Goal: Task Accomplishment & Management: Use online tool/utility

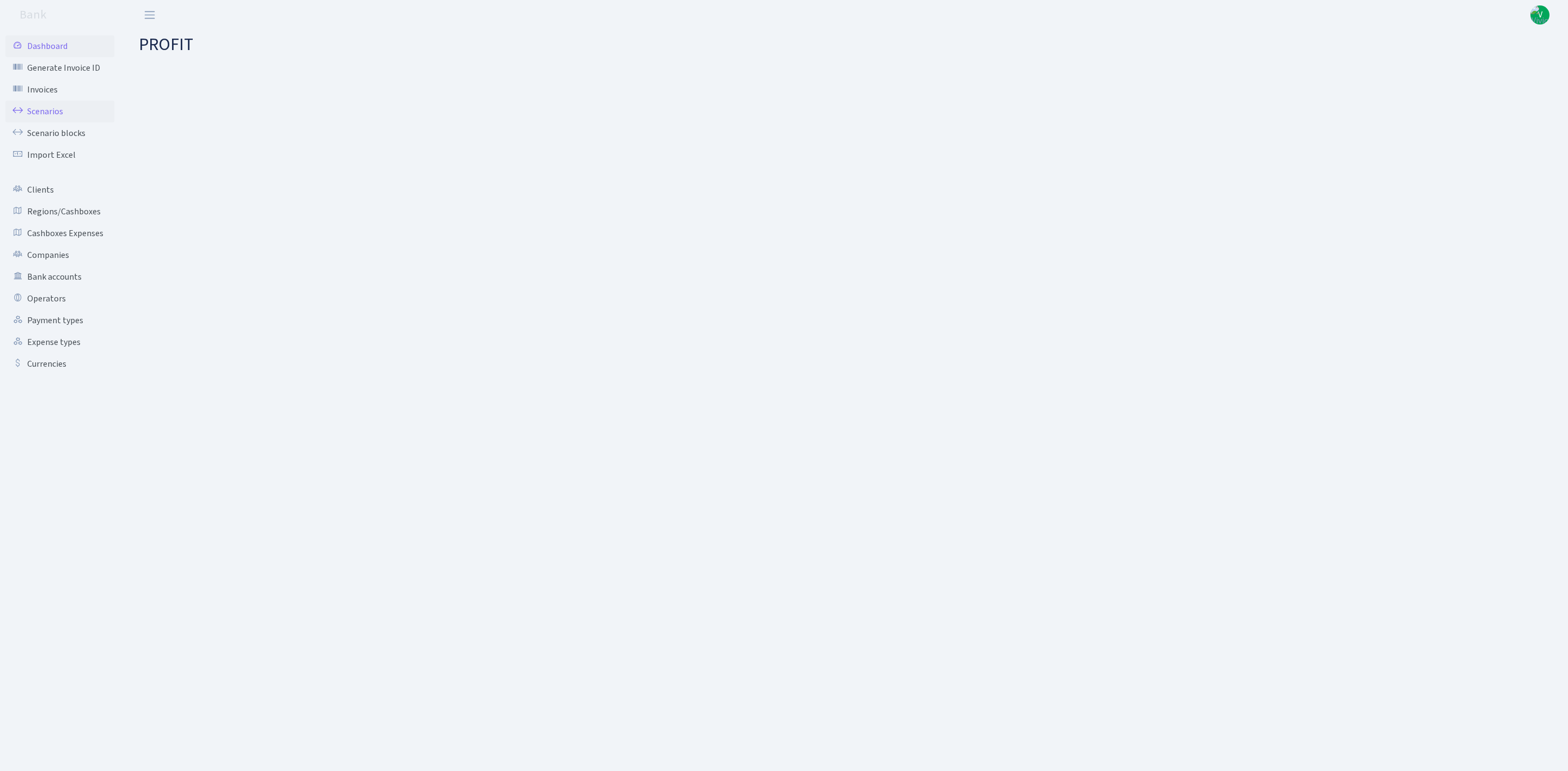
click at [44, 112] on link "Scenarios" at bounding box center [59, 112] width 109 height 22
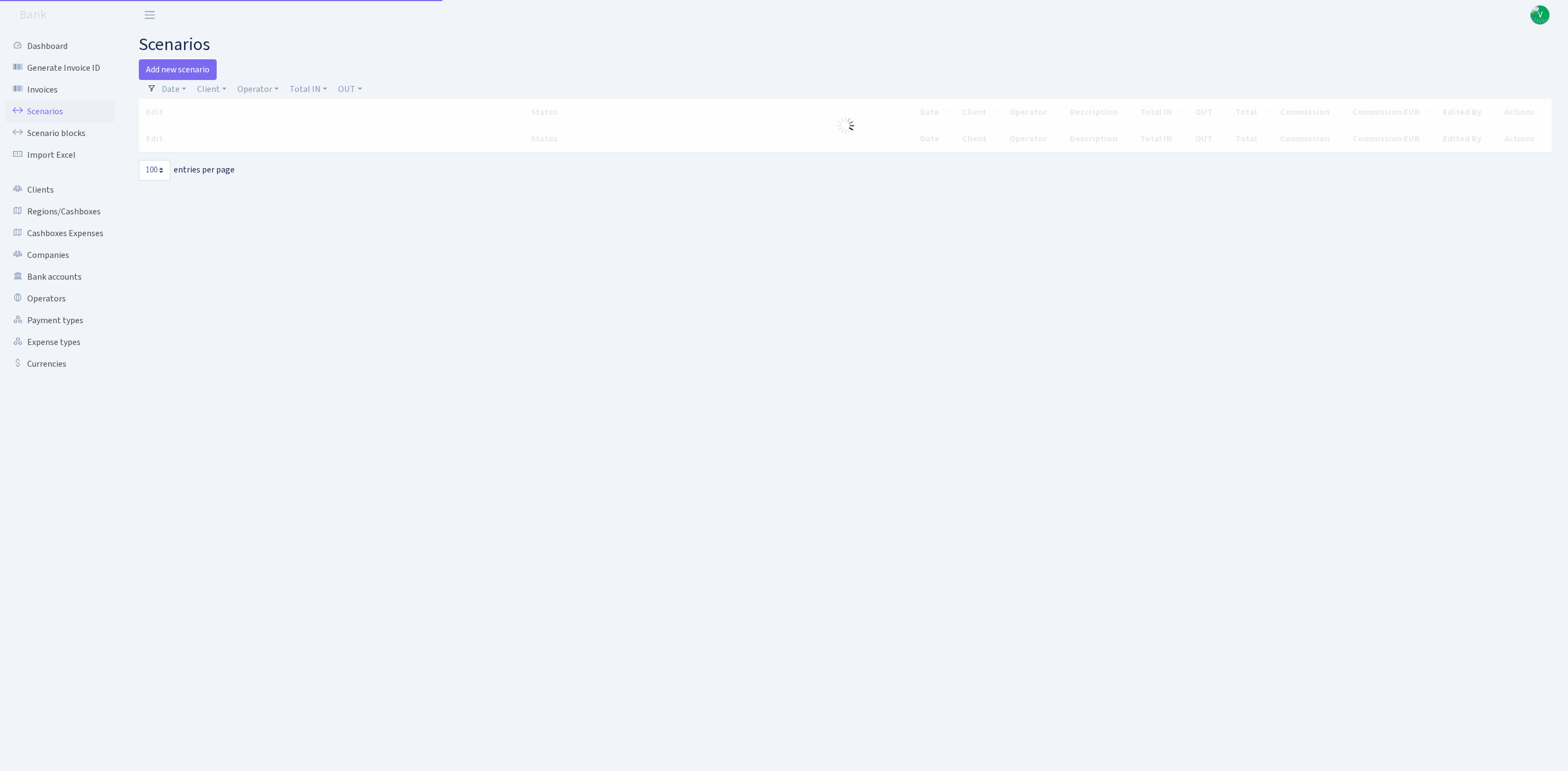
select select "100"
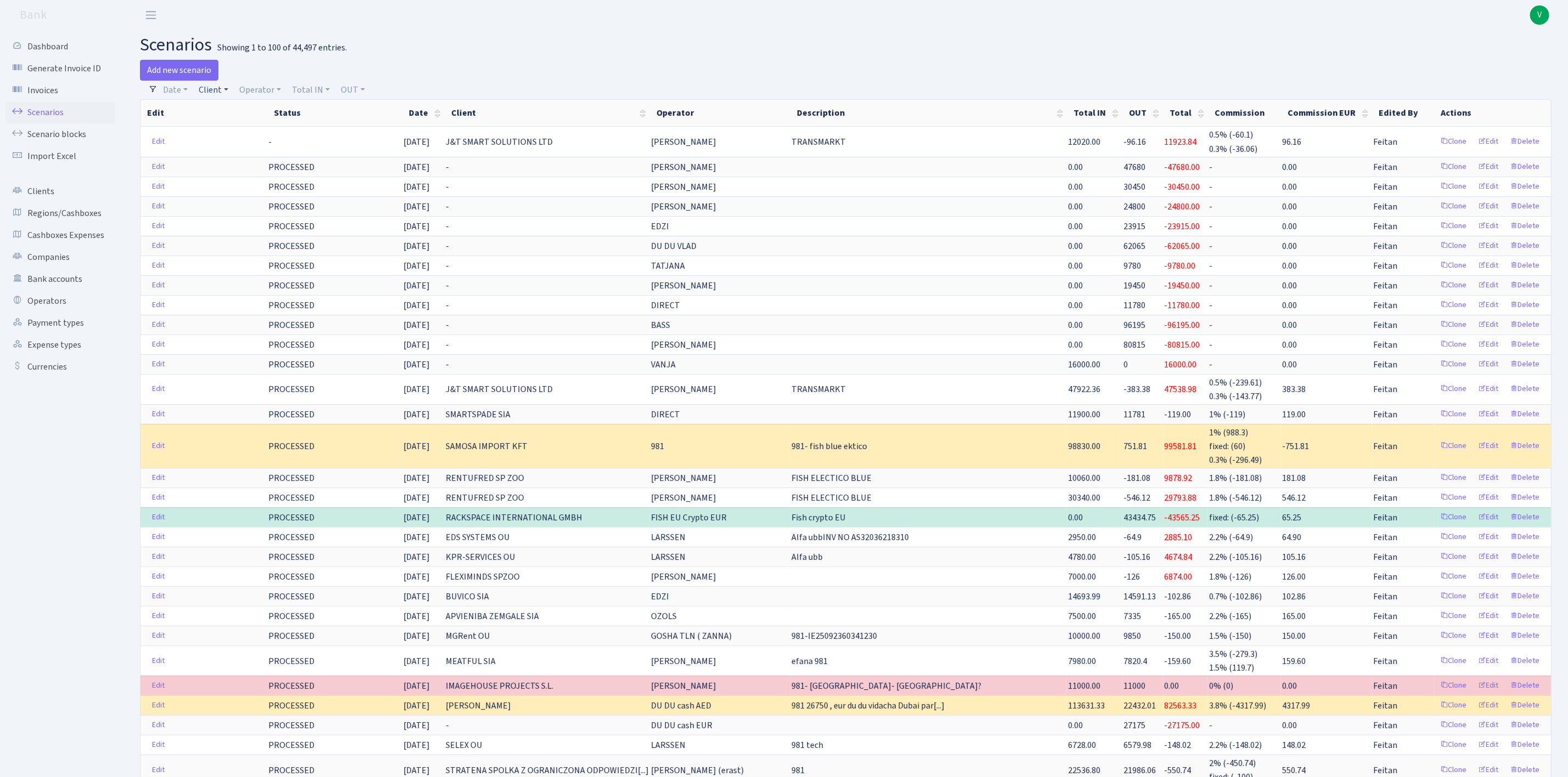
click at [216, 93] on link "Client" at bounding box center [213, 90] width 38 height 19
click at [241, 131] on input "search" at bounding box center [239, 129] width 81 height 17
type input "samosa"
click at [244, 151] on li "SAMOSA IMPORT KFT" at bounding box center [238, 155] width 83 height 31
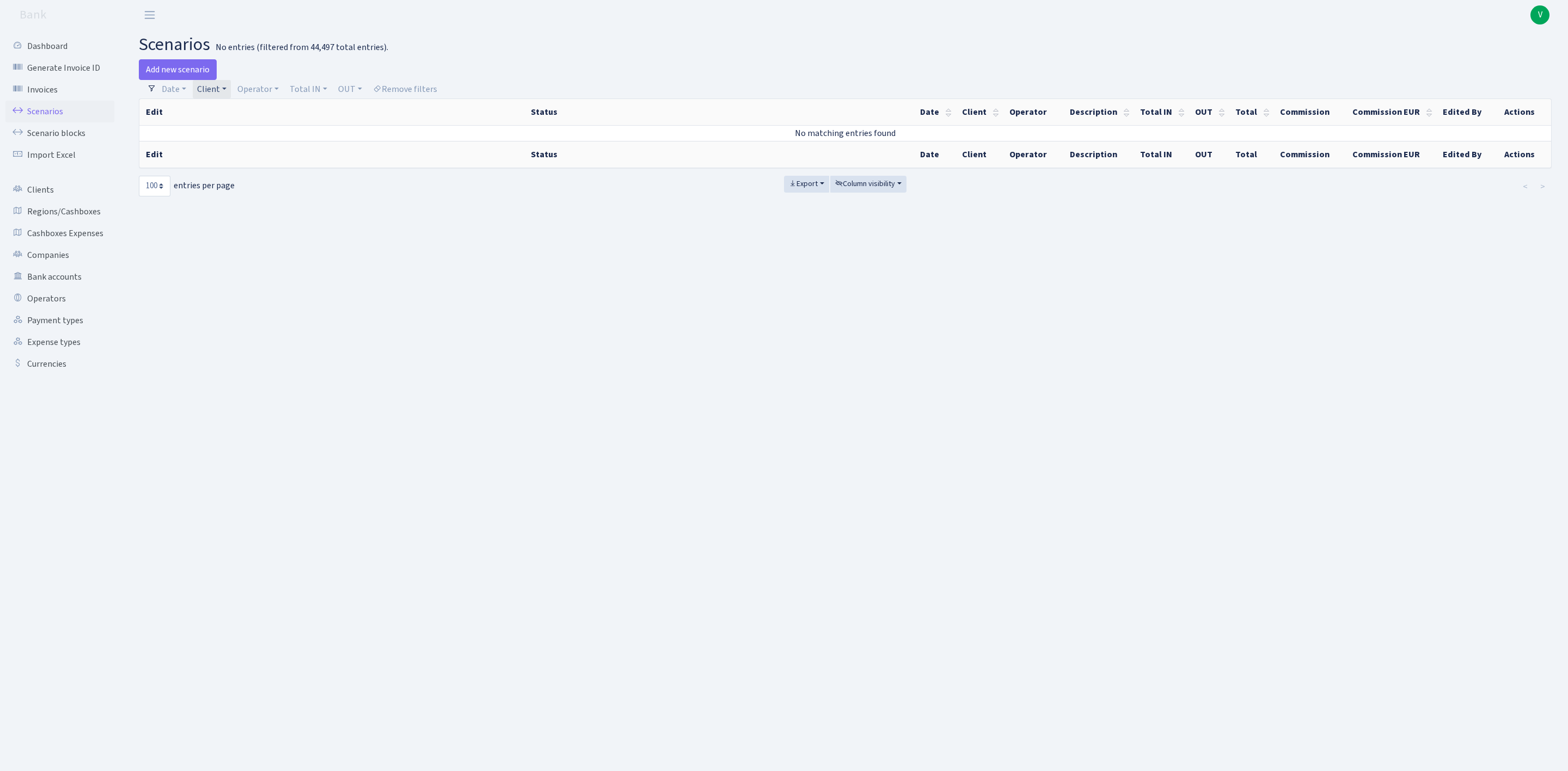
click at [210, 85] on link "Client" at bounding box center [212, 89] width 38 height 19
click at [201, 92] on link "Client" at bounding box center [212, 89] width 38 height 19
click at [210, 95] on link "Client" at bounding box center [212, 89] width 38 height 19
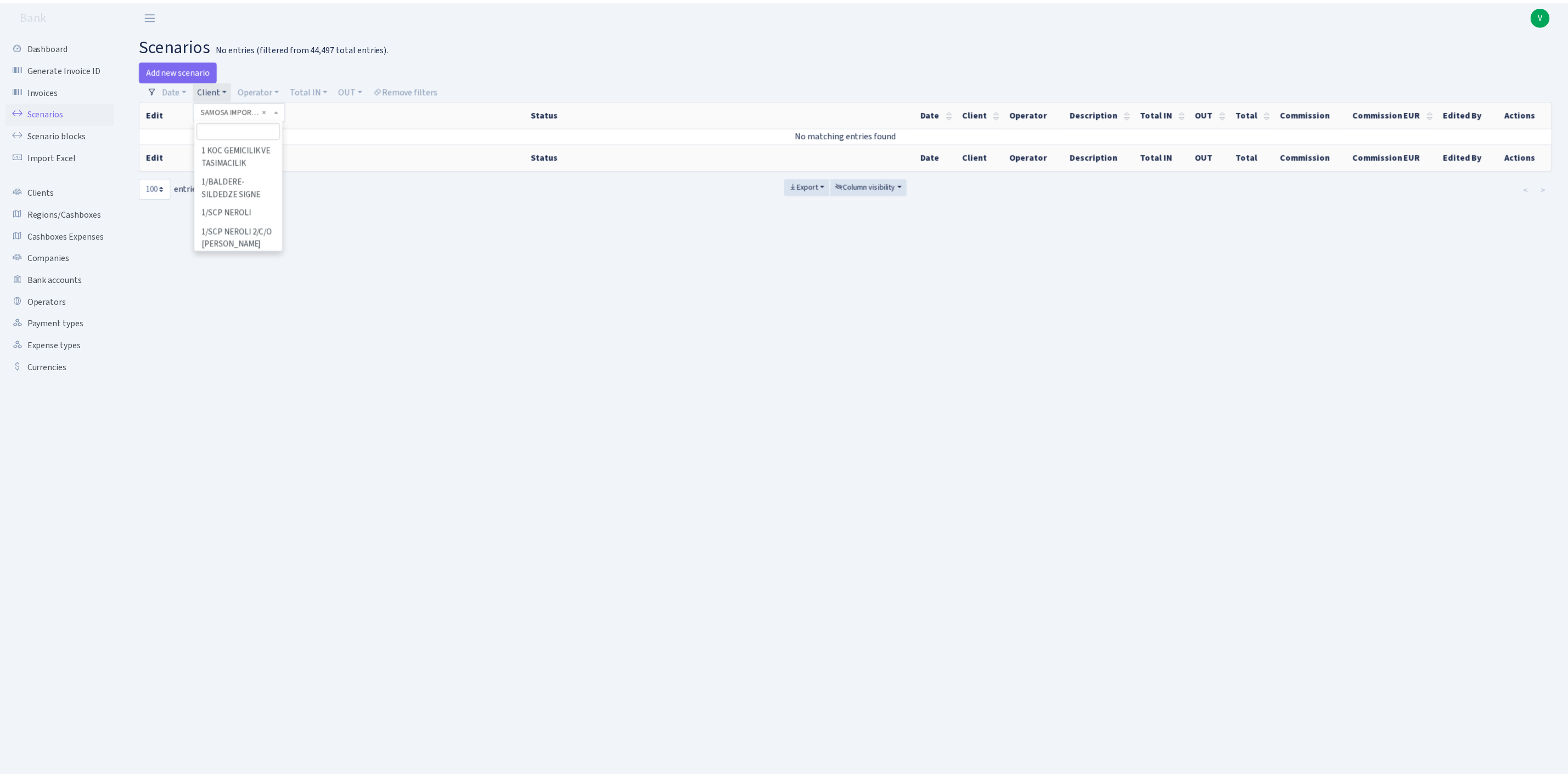
scroll to position [72102, 0]
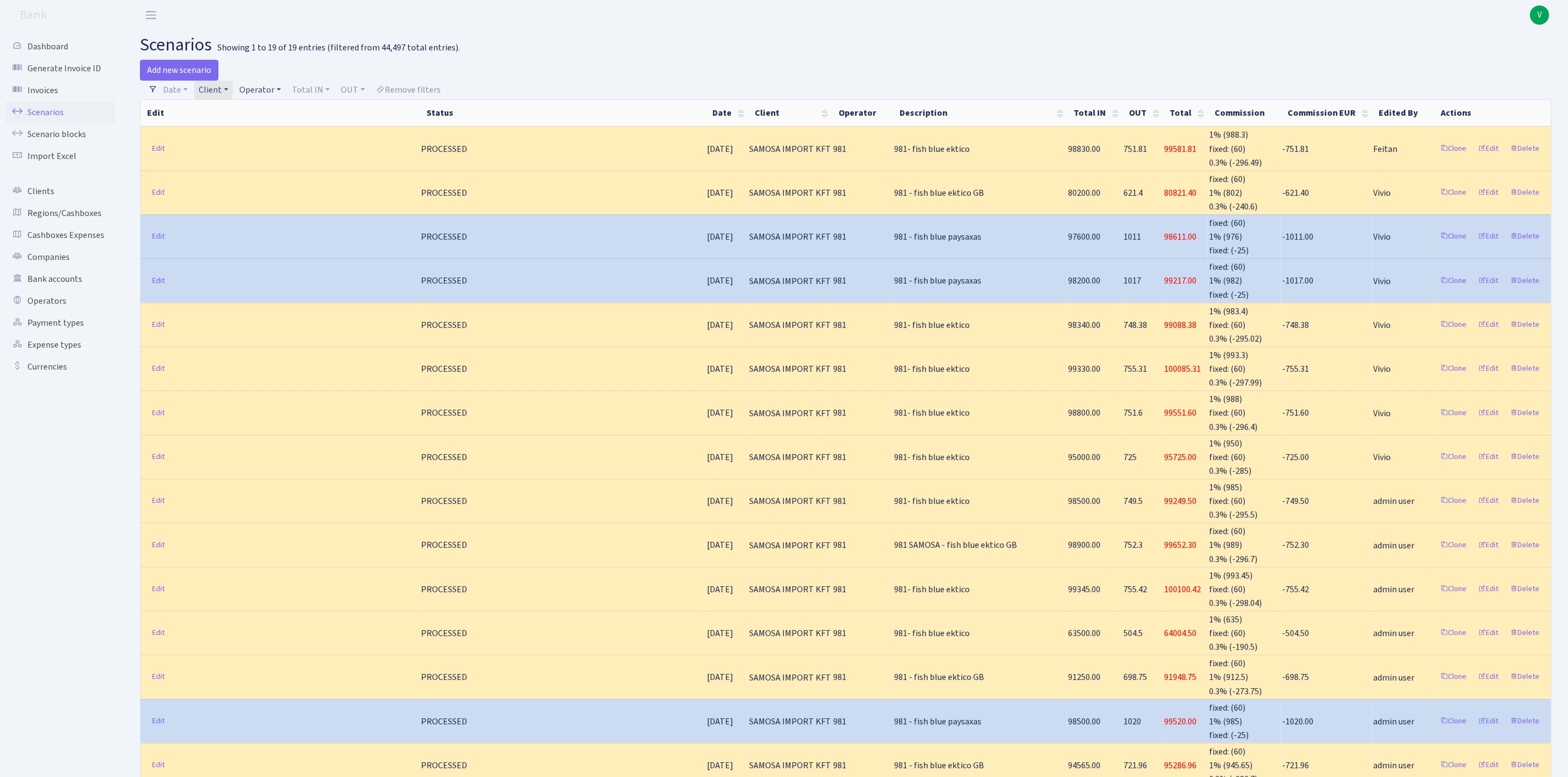
click at [226, 93] on link "Client" at bounding box center [213, 90] width 38 height 19
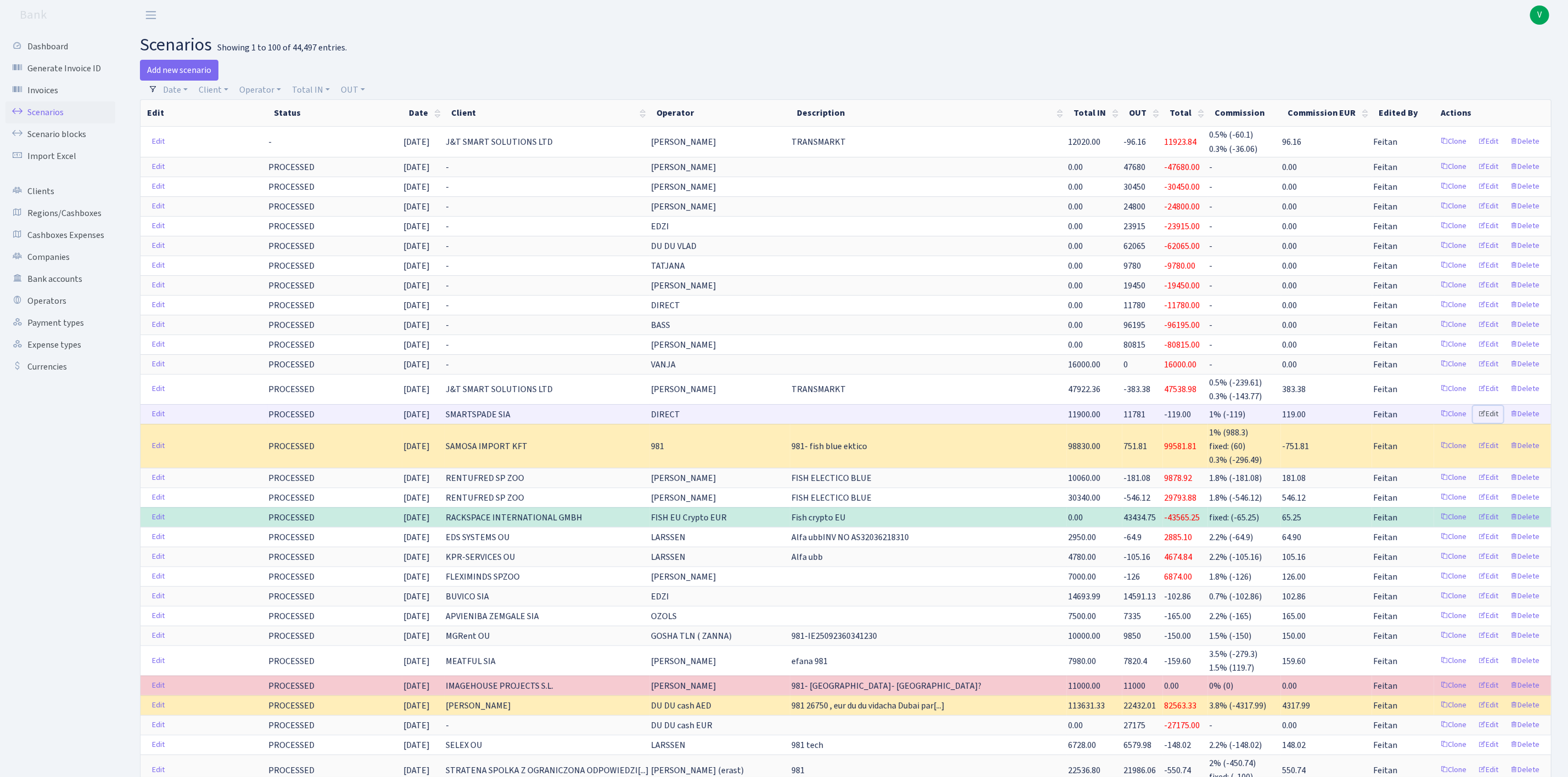
click at [1494, 419] on link "Edit" at bounding box center [1488, 414] width 30 height 17
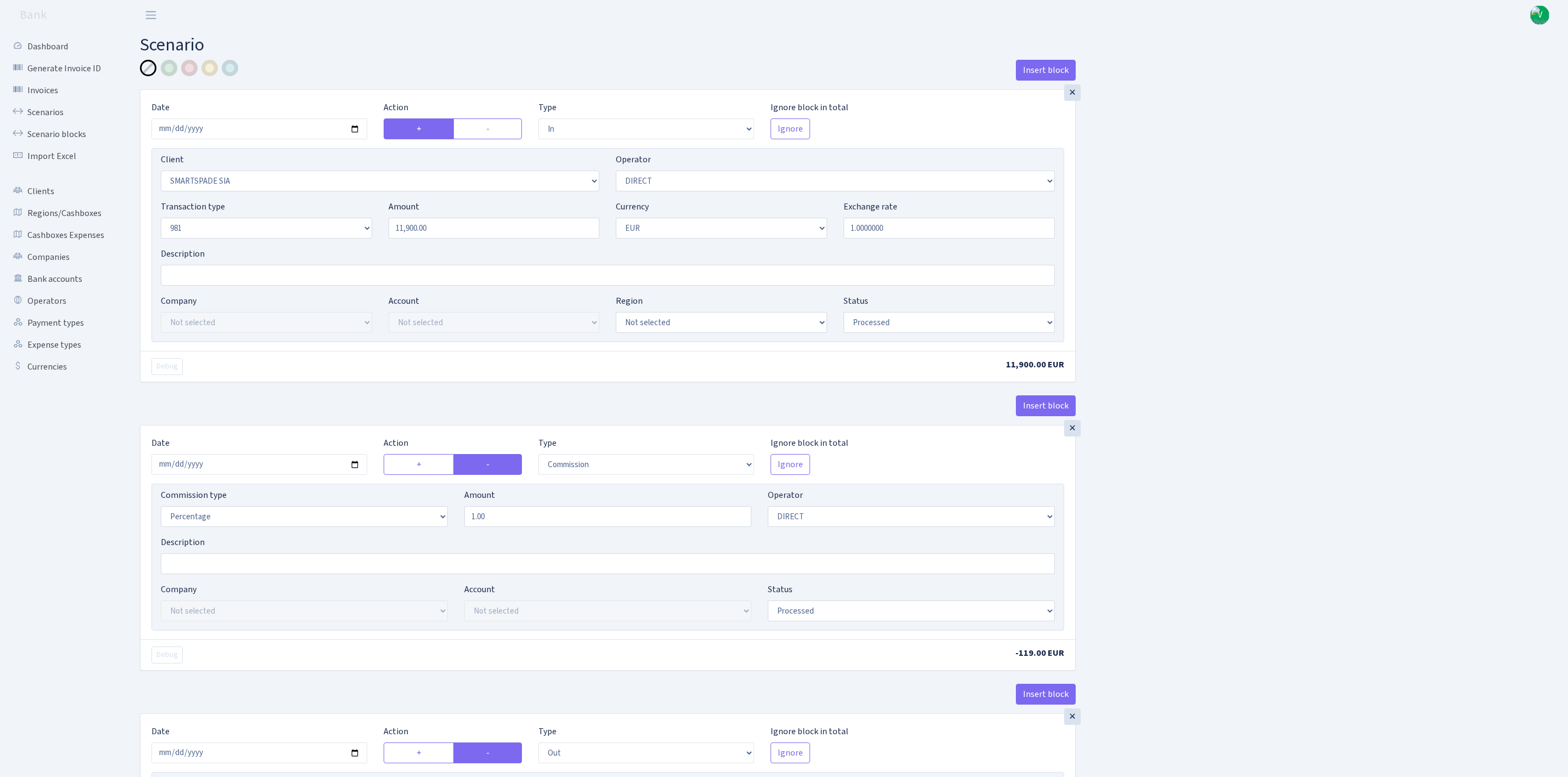
select select "in"
select select "3379"
select select "470"
select select "8"
select select "1"
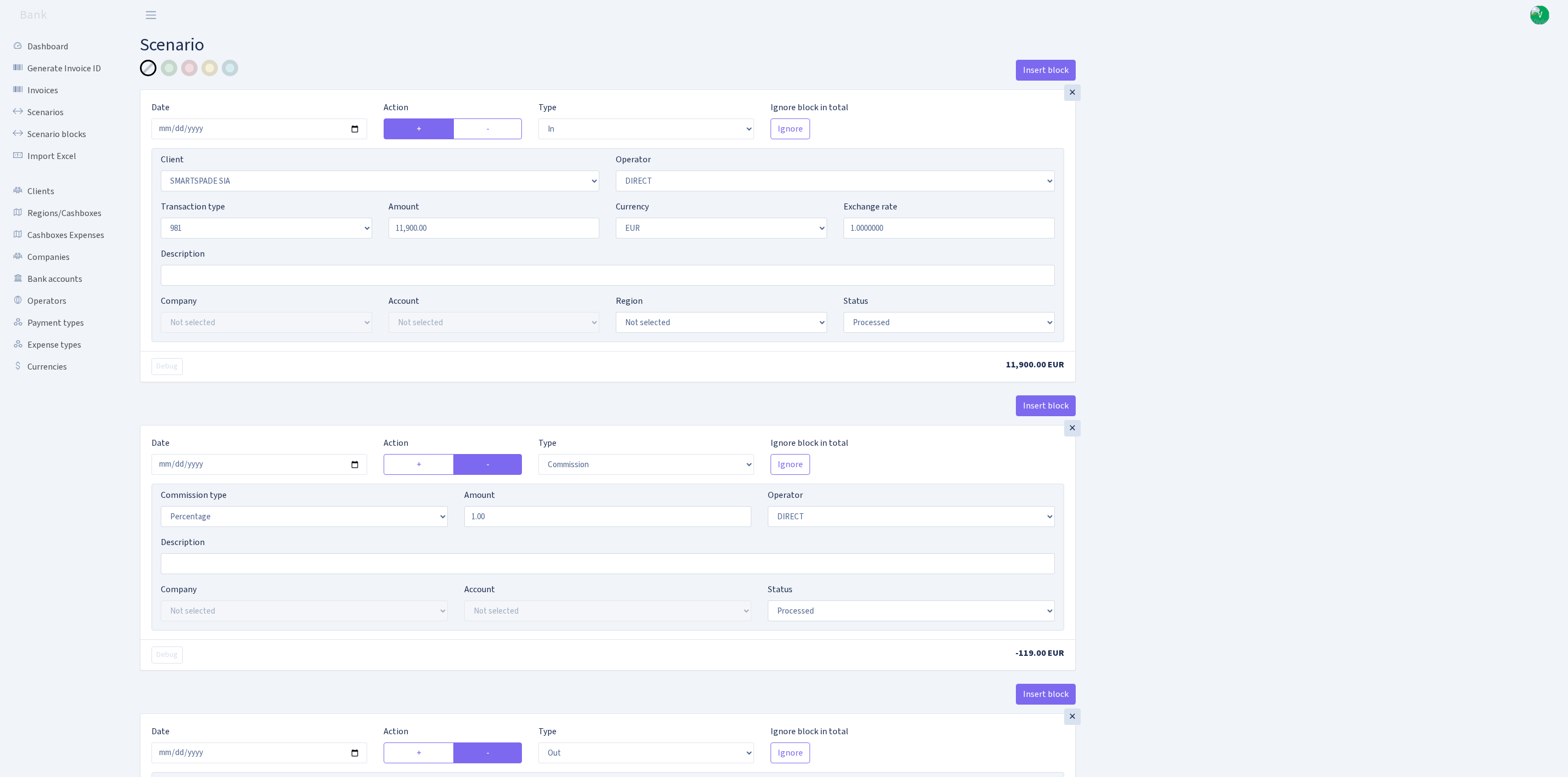
select select "processed"
select select "commission"
select select "470"
select select "processed"
select select "out"
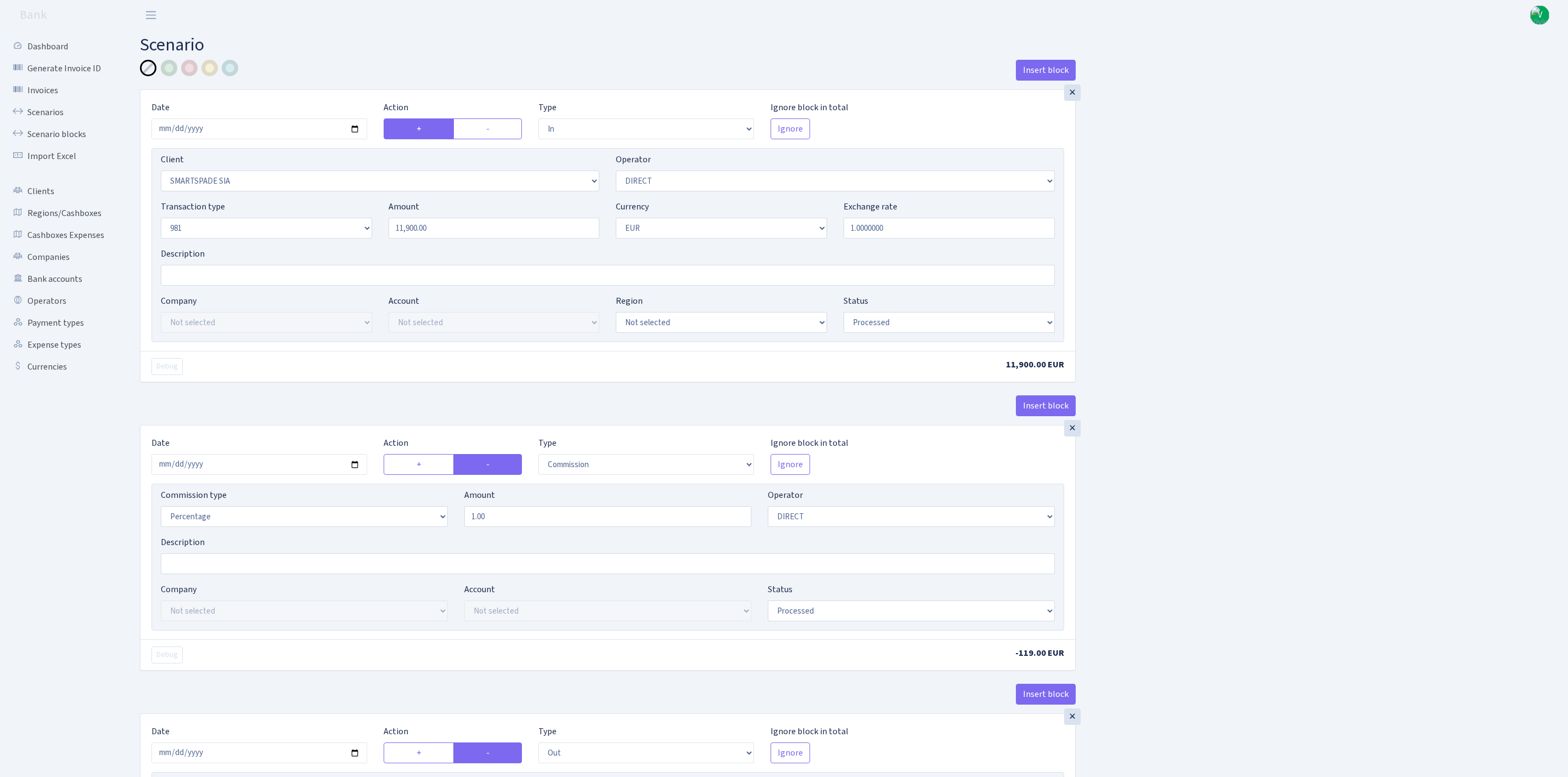
select select "2129"
select select "61"
select select "8"
select select "1"
select select "processed"
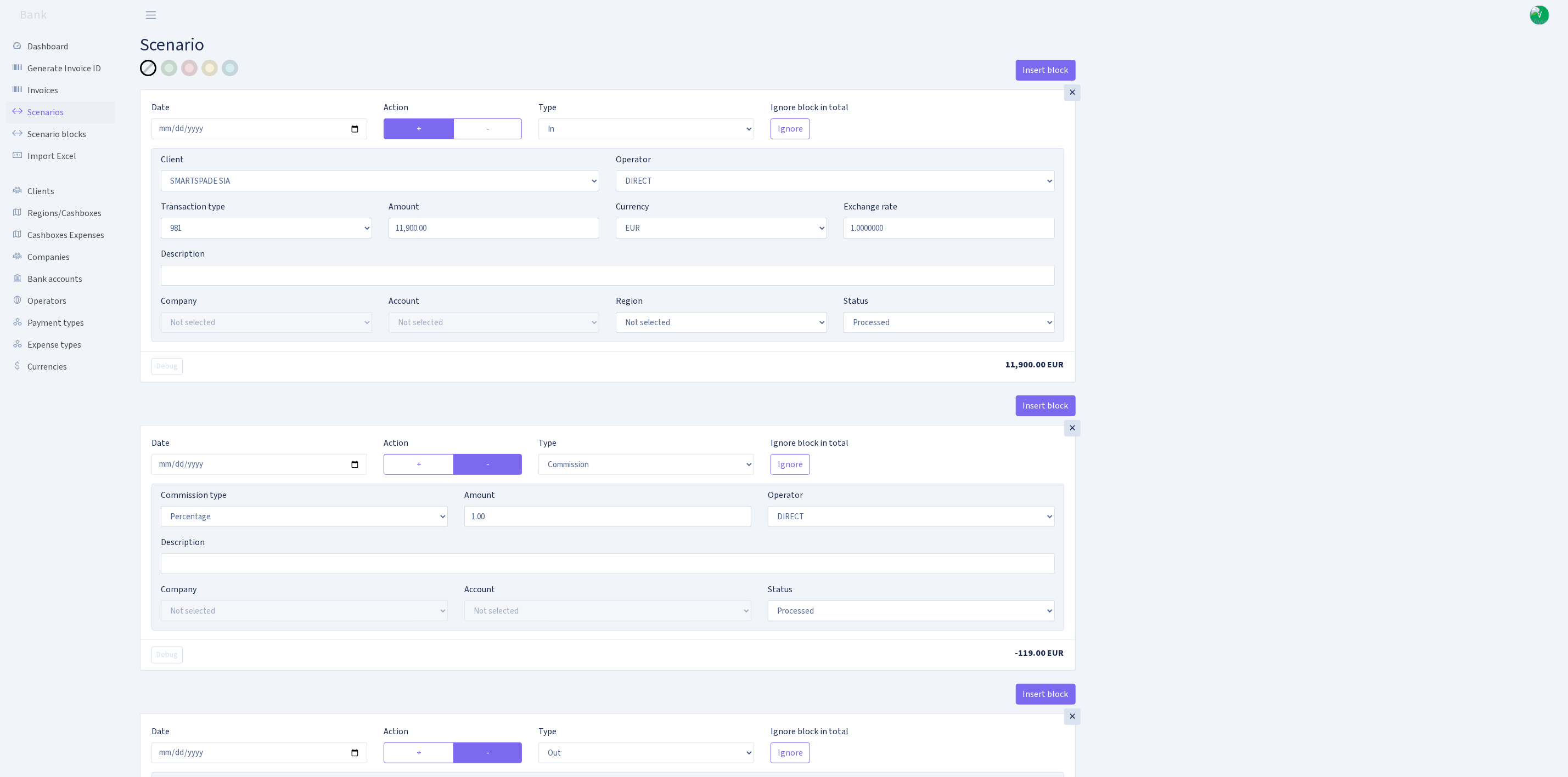
click at [57, 112] on link "Scenarios" at bounding box center [60, 112] width 110 height 22
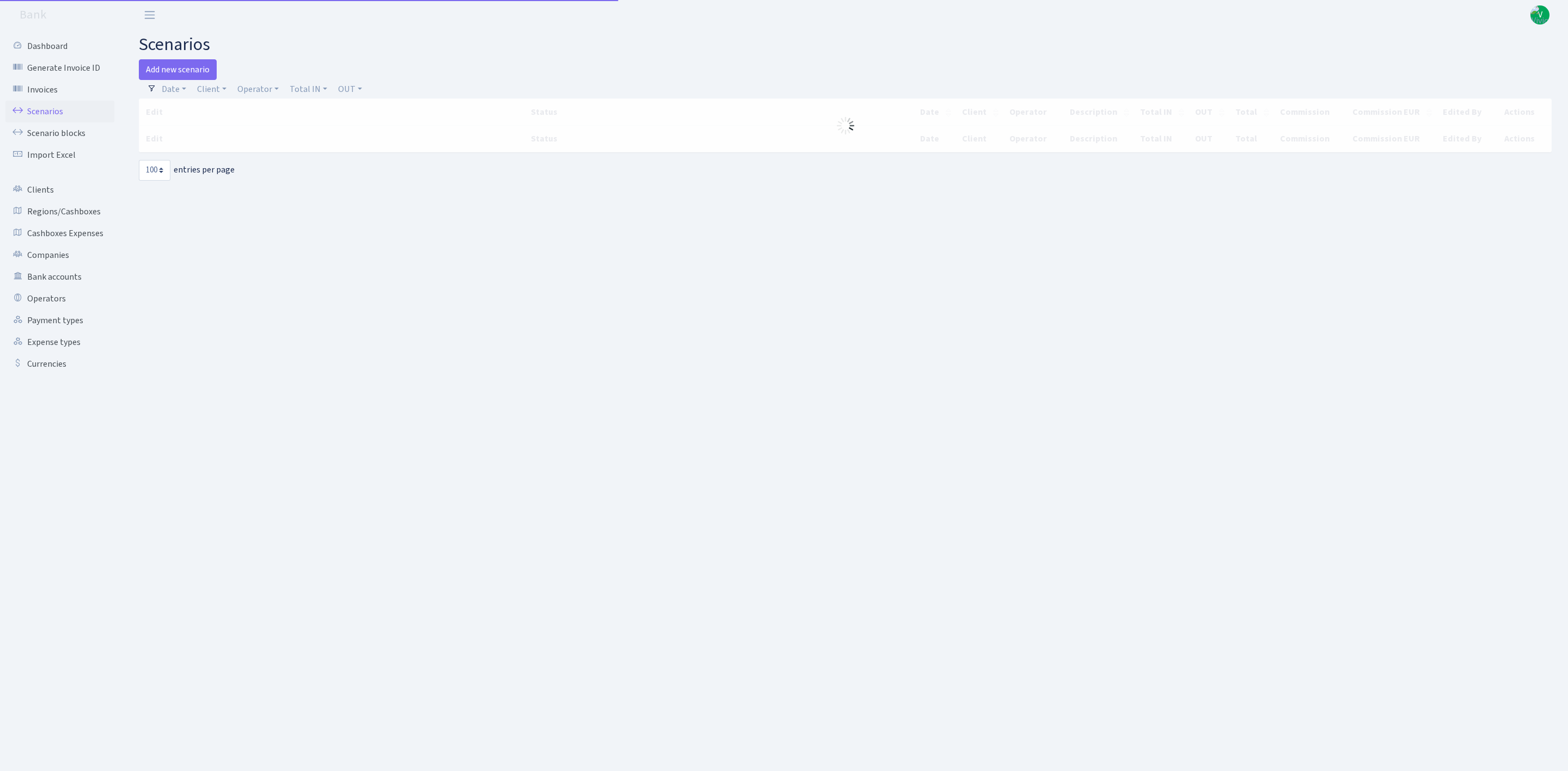
select select "100"
